Goal: Task Accomplishment & Management: Manage account settings

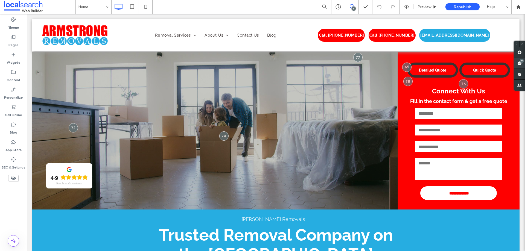
click at [517, 64] on use at bounding box center [519, 63] width 4 height 4
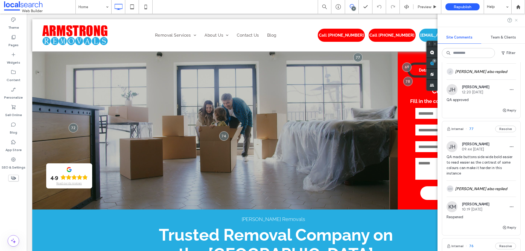
click at [514, 20] on icon at bounding box center [516, 20] width 4 height 4
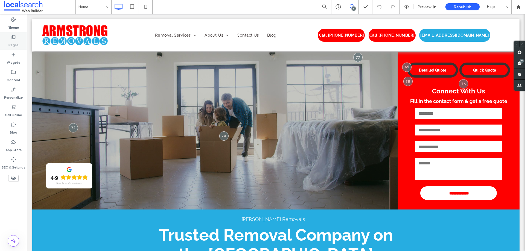
click at [19, 42] on div "Pages" at bounding box center [13, 40] width 27 height 17
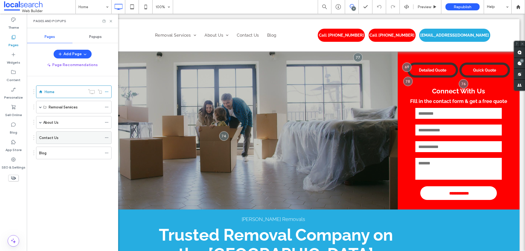
click at [55, 137] on label "Contact Us" at bounding box center [48, 138] width 19 height 10
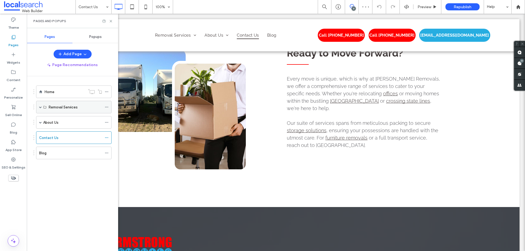
scroll to position [382, 0]
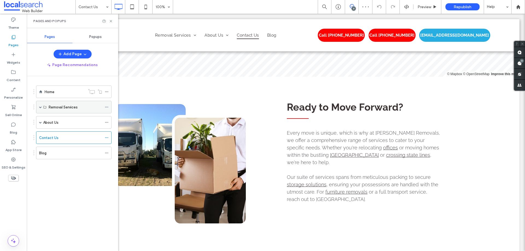
click at [39, 106] on span at bounding box center [40, 107] width 3 height 3
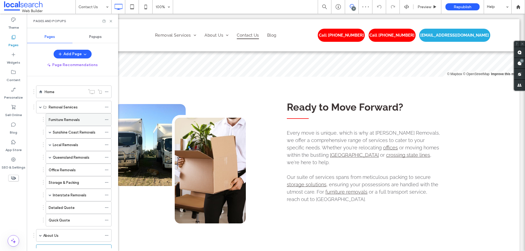
click at [81, 125] on div "Furniture Removals" at bounding box center [75, 120] width 53 height 12
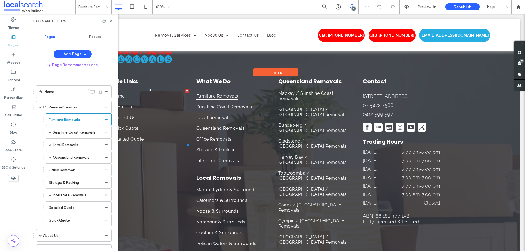
scroll to position [956, 0]
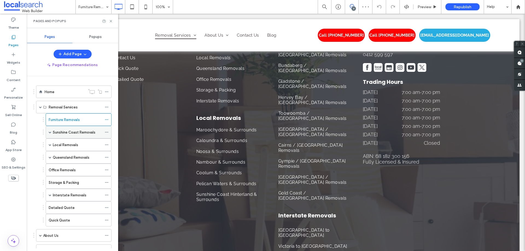
click at [83, 135] on label "Sunshine Coast Removals" at bounding box center [74, 133] width 43 height 10
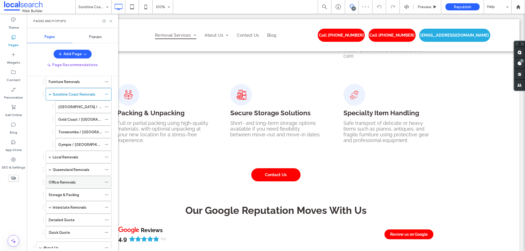
scroll to position [88, 0]
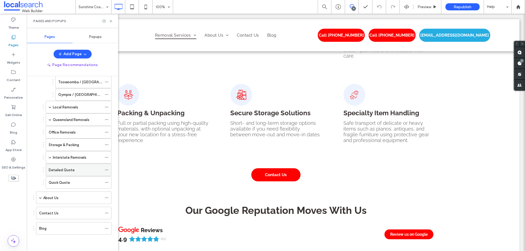
click at [84, 169] on div "Detailed Quote" at bounding box center [75, 170] width 53 height 6
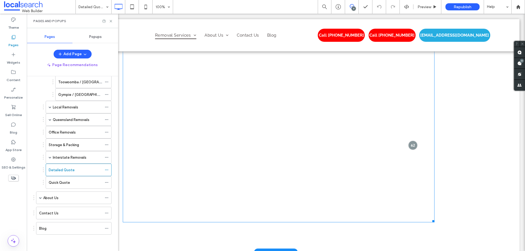
scroll to position [792, 0]
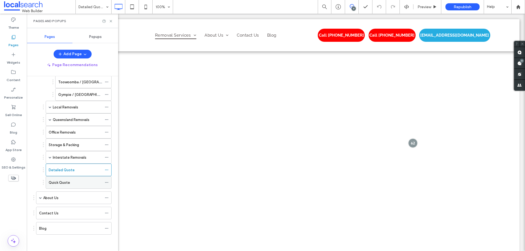
click at [76, 180] on div "Quick Quote" at bounding box center [75, 183] width 53 height 6
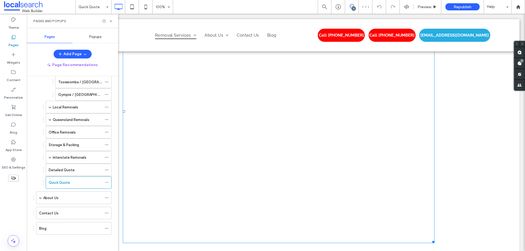
scroll to position [219, 0]
click at [277, 112] on span at bounding box center [278, 162] width 311 height 264
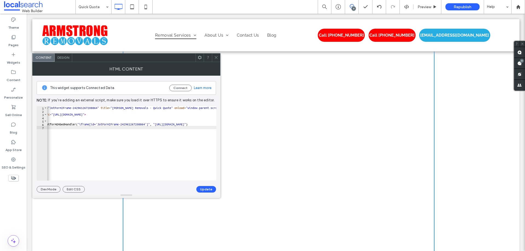
scroll to position [0, 0]
click at [214, 57] on icon at bounding box center [216, 57] width 4 height 4
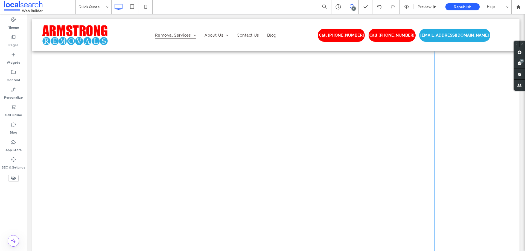
click at [285, 154] on span at bounding box center [278, 162] width 311 height 264
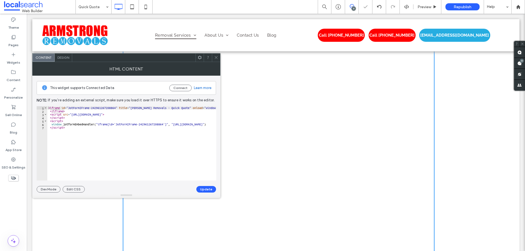
click at [102, 130] on div "< iframe id = "JotFormIFrame-242961267208864" title = "Armstrong Removals - Qui…" at bounding box center [326, 146] width 559 height 81
drag, startPoint x: 89, startPoint y: 181, endPoint x: 82, endPoint y: 182, distance: 6.9
click at [82, 182] on div "This widget supports Connected Data Connect Learn more Note: If you’re adding a…" at bounding box center [126, 134] width 179 height 117
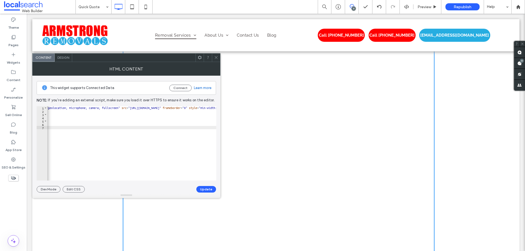
scroll to position [0, 259]
type textarea "**********"
drag, startPoint x: 122, startPoint y: 108, endPoint x: 187, endPoint y: 108, distance: 65.3
click at [187, 108] on div "< iframe id = "JotFormIFrame-242961267208864" title = "Armstrong Removals - Qui…" at bounding box center [68, 144] width 559 height 77
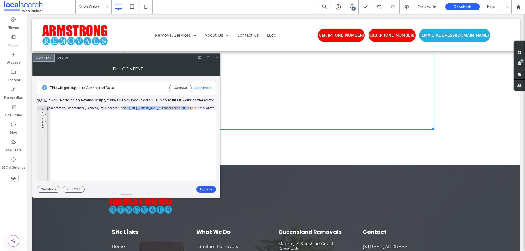
click at [216, 58] on icon at bounding box center [216, 57] width 4 height 4
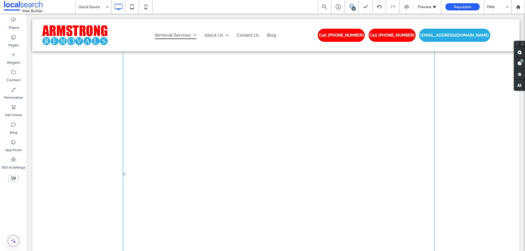
scroll to position [164, 0]
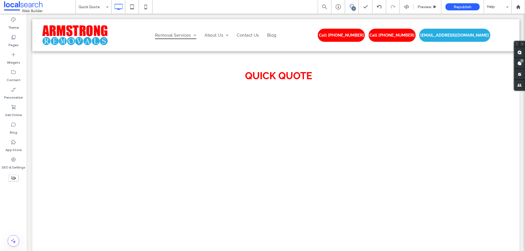
click at [349, 8] on icon at bounding box center [351, 6] width 4 height 4
click at [350, 7] on icon at bounding box center [351, 6] width 4 height 4
click at [14, 44] on label "Pages" at bounding box center [13, 44] width 10 height 8
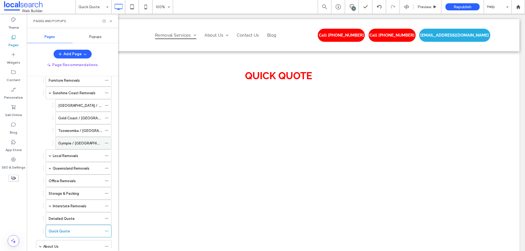
scroll to position [88, 0]
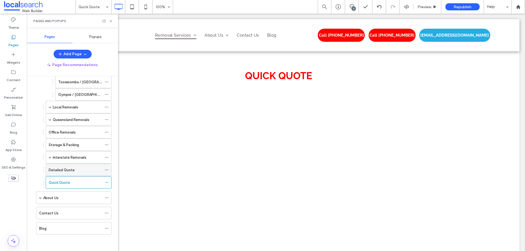
click at [62, 169] on label "Detailed Quote" at bounding box center [62, 170] width 26 height 10
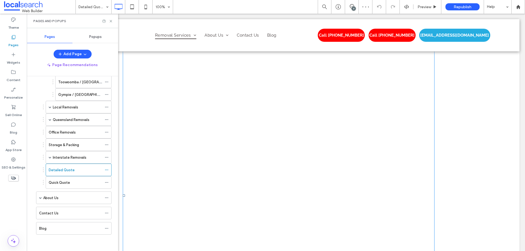
scroll to position [437, 0]
click at [210, 159] on span at bounding box center [278, 158] width 311 height 693
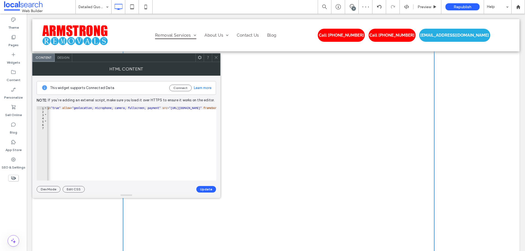
scroll to position [0, 293]
type textarea "**********"
drag, startPoint x: 133, startPoint y: 107, endPoint x: 198, endPoint y: 108, distance: 65.0
click at [199, 108] on div "< iframe id = "JotFormIFrame-252251404862856" title = "Clone of Revised Armstro…" at bounding box center [57, 144] width 604 height 77
drag, startPoint x: 195, startPoint y: 108, endPoint x: 172, endPoint y: 108, distance: 23.8
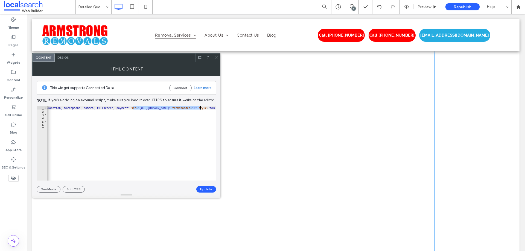
click at [137, 109] on div "< iframe id = "JotFormIFrame-252251404862856" title = "Clone of Revised Armstro…" at bounding box center [131, 143] width 169 height 74
drag, startPoint x: 133, startPoint y: 108, endPoint x: 199, endPoint y: 109, distance: 65.6
click at [199, 109] on div "< iframe id = "JotFormIFrame-252251404862856" title = "Clone of Revised Armstro…" at bounding box center [335, 144] width 604 height 77
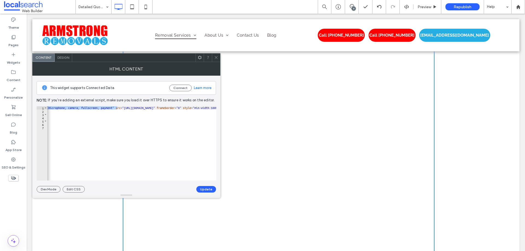
click at [129, 108] on div "< iframe id = "JotFormIFrame-252251404862856" title = "Clone of Revised Armstro…" at bounding box center [41, 144] width 604 height 77
drag, startPoint x: 118, startPoint y: 108, endPoint x: 182, endPoint y: 108, distance: 64.5
click at [182, 108] on div "< iframe id = "JotFormIFrame-252251404862856" title = "Clone of Revised Armstro…" at bounding box center [41, 144] width 604 height 77
click at [215, 56] on icon at bounding box center [216, 57] width 4 height 4
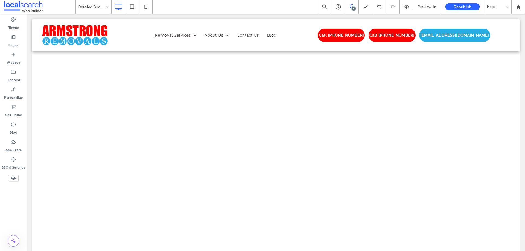
click at [349, 7] on span at bounding box center [351, 6] width 13 height 4
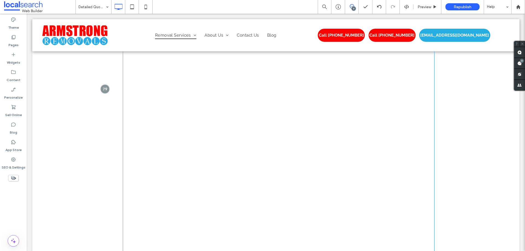
scroll to position [574, 0]
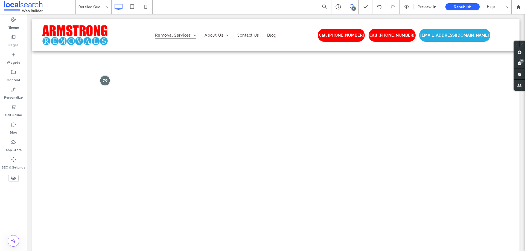
click at [103, 78] on div at bounding box center [105, 81] width 10 height 10
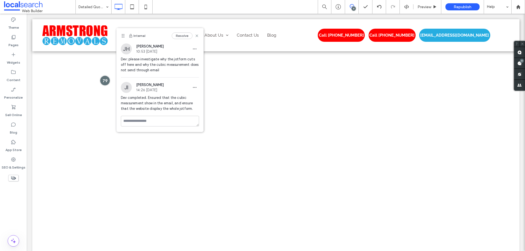
click at [104, 80] on div at bounding box center [105, 81] width 10 height 10
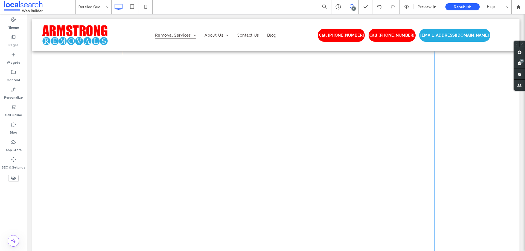
scroll to position [464, 0]
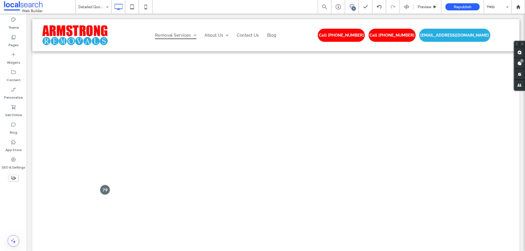
click at [103, 188] on div at bounding box center [105, 190] width 10 height 10
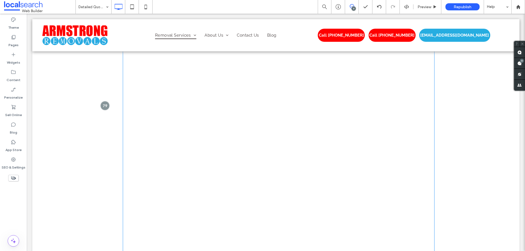
scroll to position [546, 0]
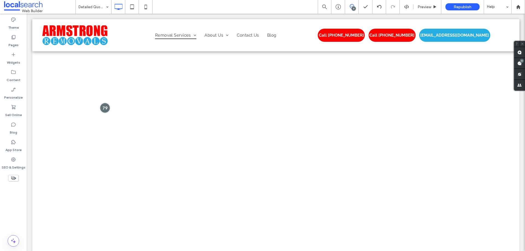
click at [104, 107] on div at bounding box center [105, 108] width 10 height 10
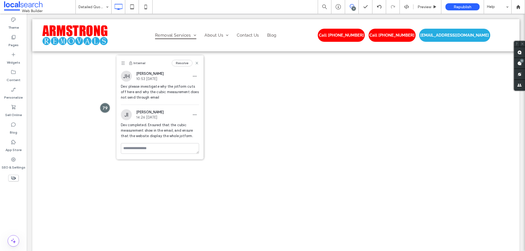
click at [107, 106] on div at bounding box center [105, 108] width 10 height 10
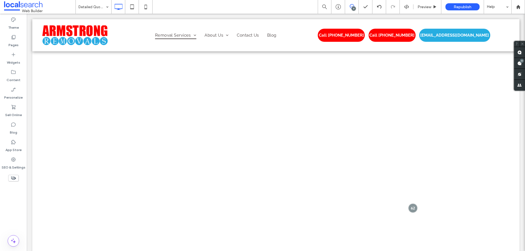
scroll to position [710, 0]
drag, startPoint x: 3, startPoint y: 34, endPoint x: 15, endPoint y: 43, distance: 15.0
click at [16, 43] on label "Pages" at bounding box center [13, 44] width 10 height 8
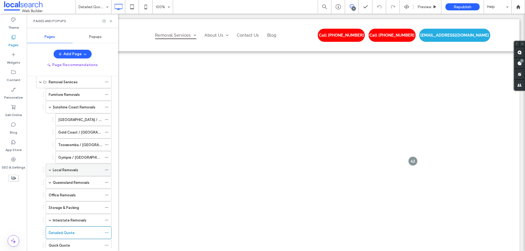
scroll to position [55, 0]
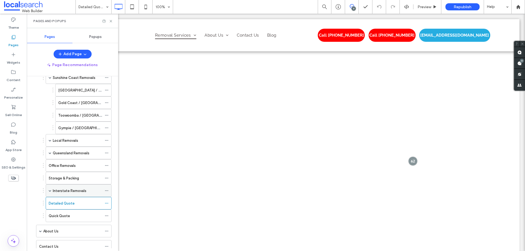
click at [75, 189] on label "Interstate Removals" at bounding box center [70, 191] width 34 height 10
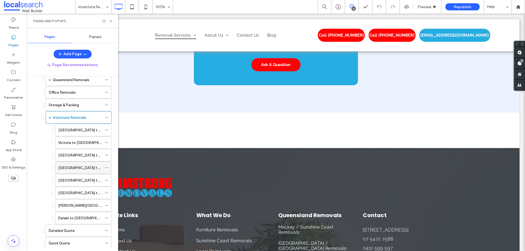
scroll to position [137, 0]
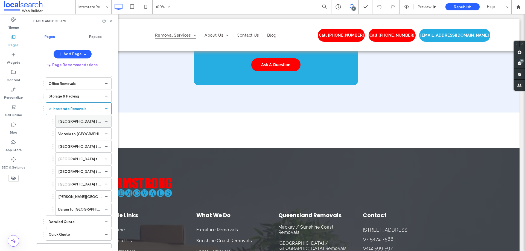
click at [75, 121] on label "[GEOGRAPHIC_DATA] to [GEOGRAPHIC_DATA]" at bounding box center [97, 122] width 79 height 10
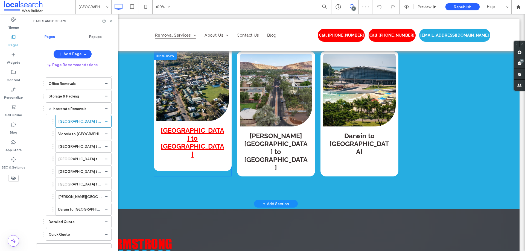
scroll to position [850, 0]
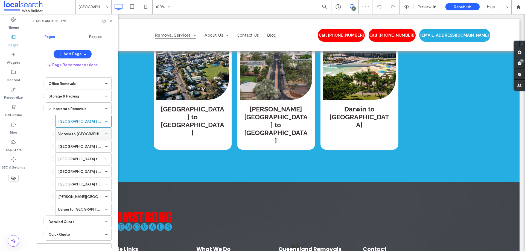
click at [81, 138] on div "Victoria to [GEOGRAPHIC_DATA]" at bounding box center [80, 134] width 44 height 12
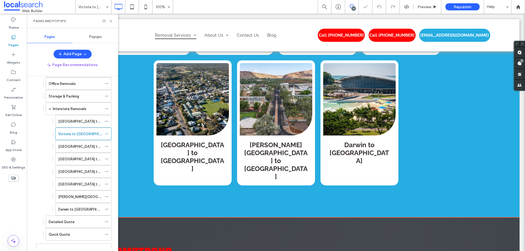
scroll to position [1041, 0]
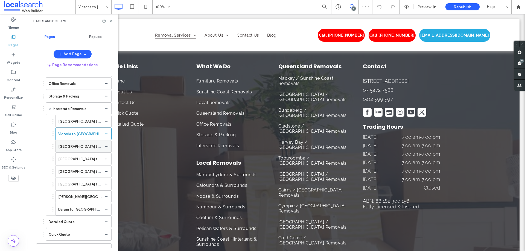
click at [92, 145] on label "[GEOGRAPHIC_DATA] to [GEOGRAPHIC_DATA]" at bounding box center [97, 147] width 79 height 10
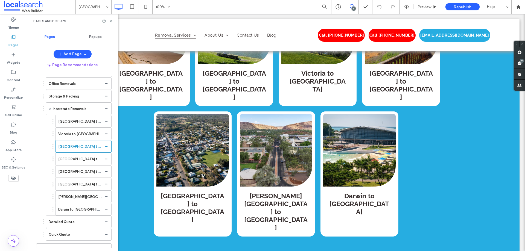
scroll to position [1202, 0]
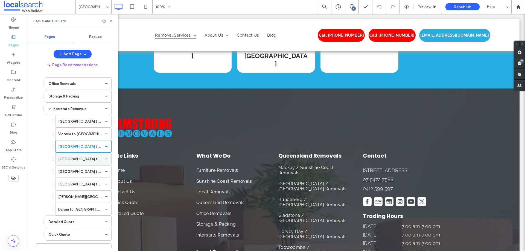
click at [83, 157] on label "[GEOGRAPHIC_DATA] to [GEOGRAPHIC_DATA]" at bounding box center [97, 159] width 79 height 10
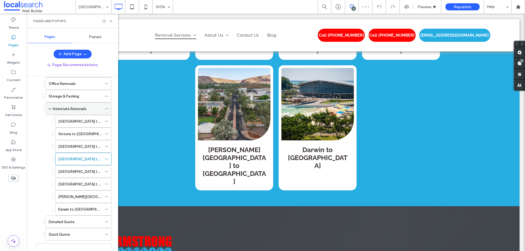
scroll to position [109, 0]
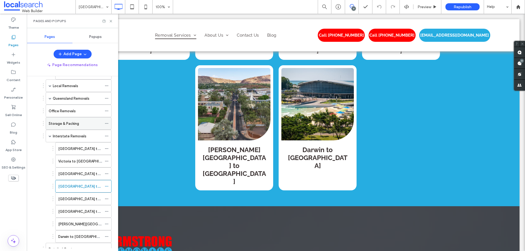
click at [67, 123] on label "Storage & Packing" at bounding box center [64, 124] width 30 height 10
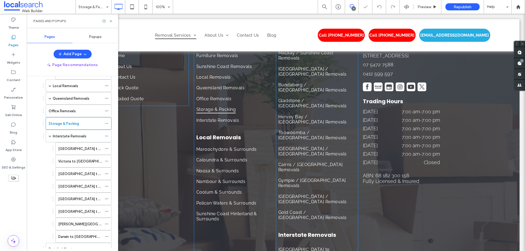
scroll to position [683, 0]
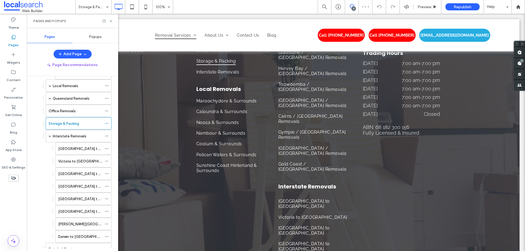
click at [73, 112] on label "Office Removals" at bounding box center [62, 111] width 27 height 10
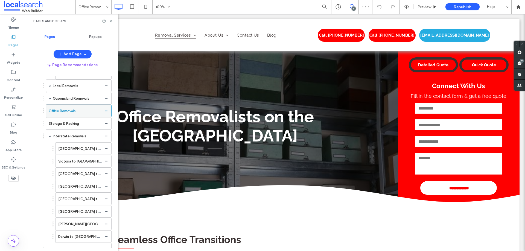
scroll to position [765, 0]
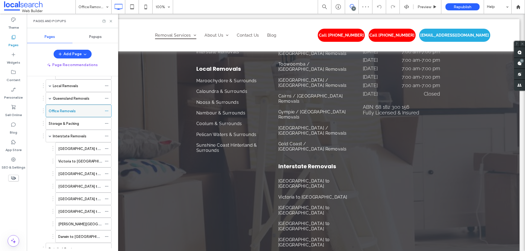
click at [76, 105] on div "Office Removals" at bounding box center [79, 111] width 66 height 13
click at [419, 7] on span "Preview" at bounding box center [424, 7] width 14 height 5
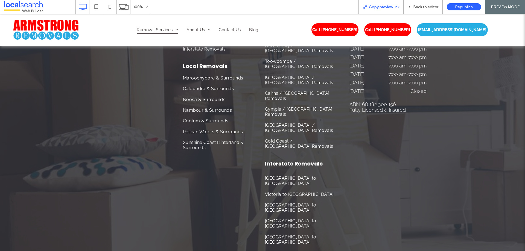
scroll to position [769, 0]
click at [394, 8] on span "Copy preview link" at bounding box center [384, 7] width 30 height 5
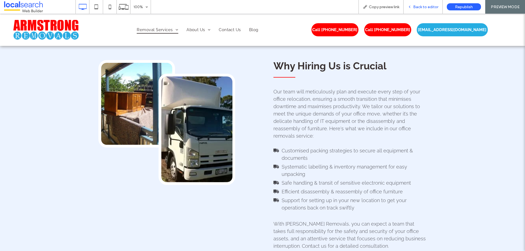
click at [423, 8] on span "Back to editor" at bounding box center [425, 7] width 25 height 5
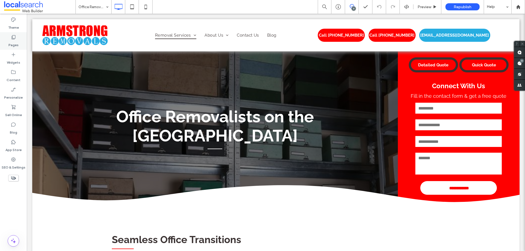
click at [15, 46] on label "Pages" at bounding box center [13, 44] width 10 height 8
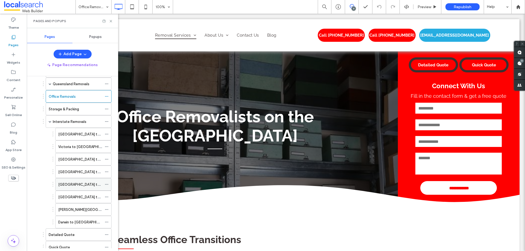
scroll to position [137, 0]
click at [72, 223] on label "Detailed Quote" at bounding box center [62, 222] width 26 height 10
click at [111, 21] on use at bounding box center [111, 21] width 2 height 2
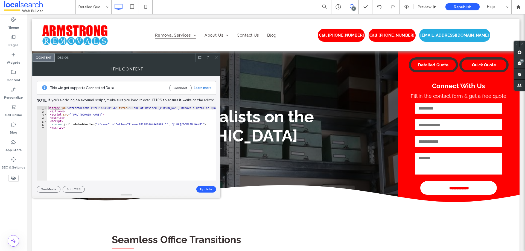
click at [216, 57] on use at bounding box center [215, 57] width 3 height 3
